Goal: Check status

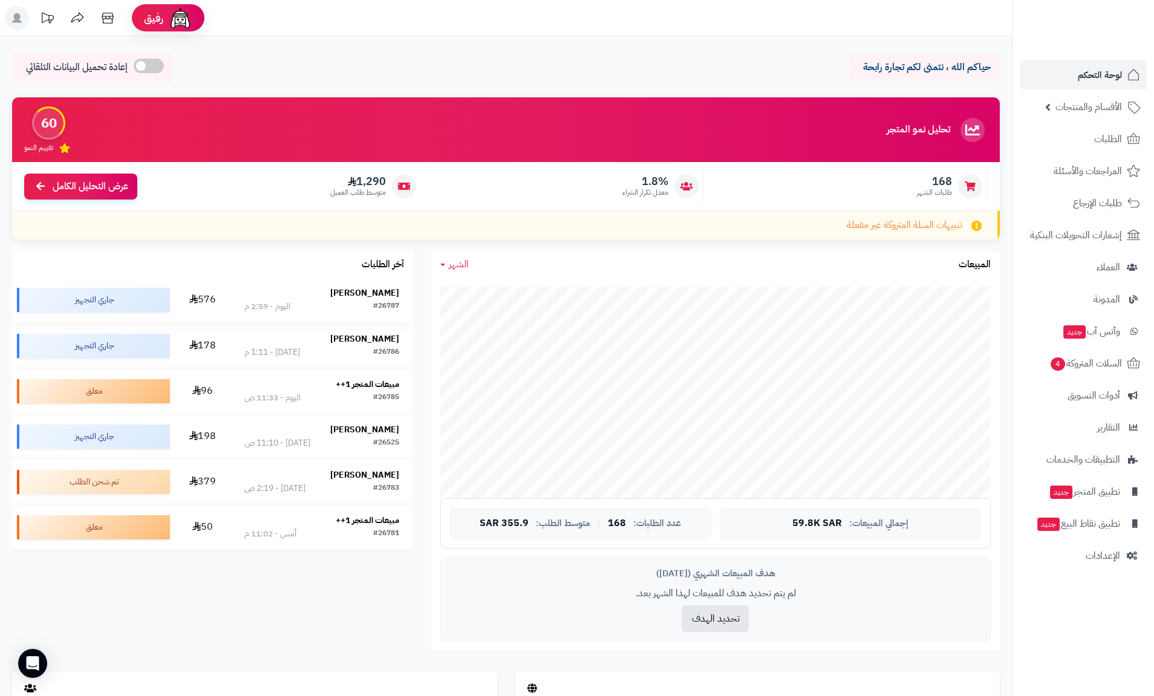
click at [376, 292] on strong "[PERSON_NAME]" at bounding box center [364, 293] width 69 height 13
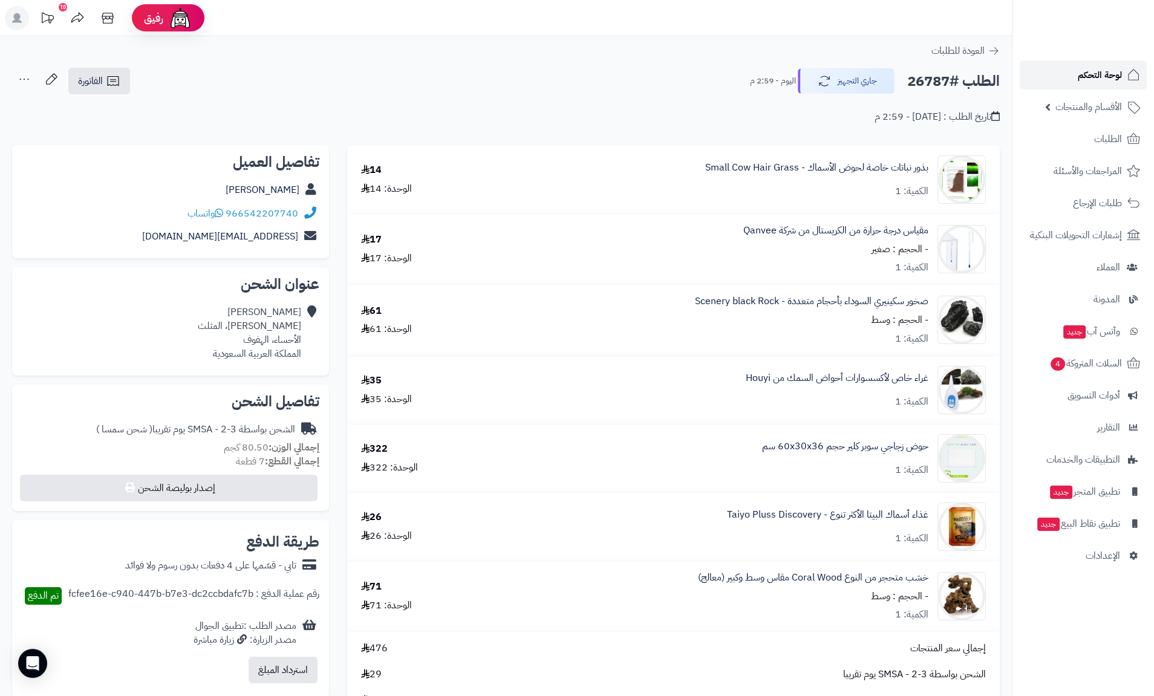
click at [1093, 72] on span "لوحة التحكم" at bounding box center [1100, 75] width 44 height 17
